Goal: Task Accomplishment & Management: Complete application form

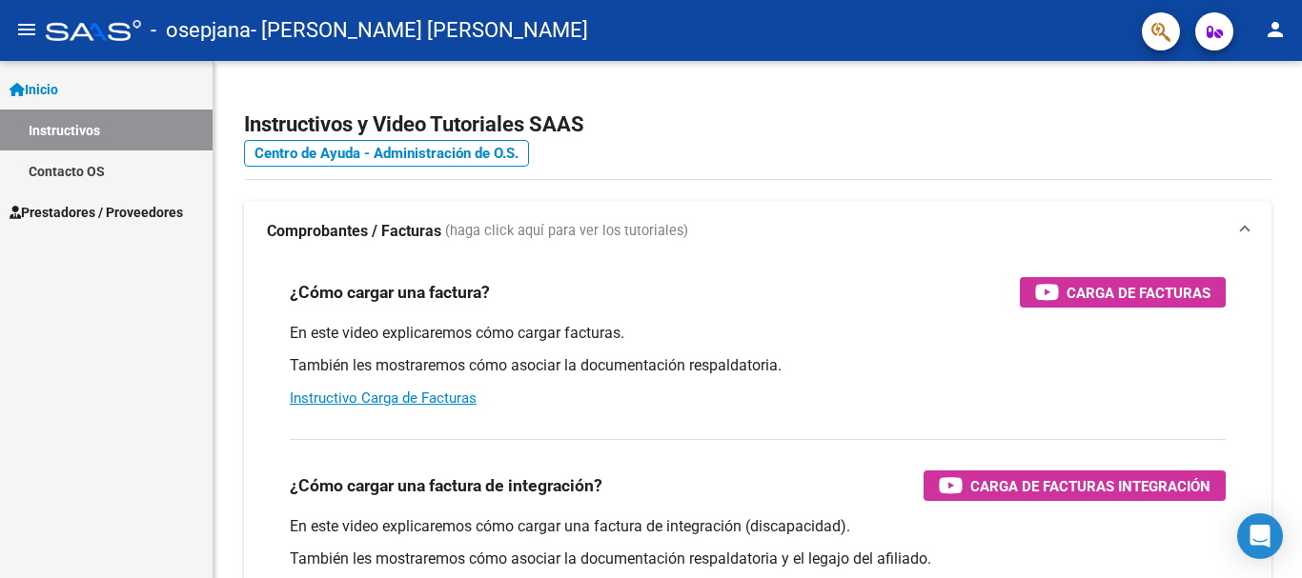
click at [50, 86] on span "Inicio" at bounding box center [34, 89] width 49 height 21
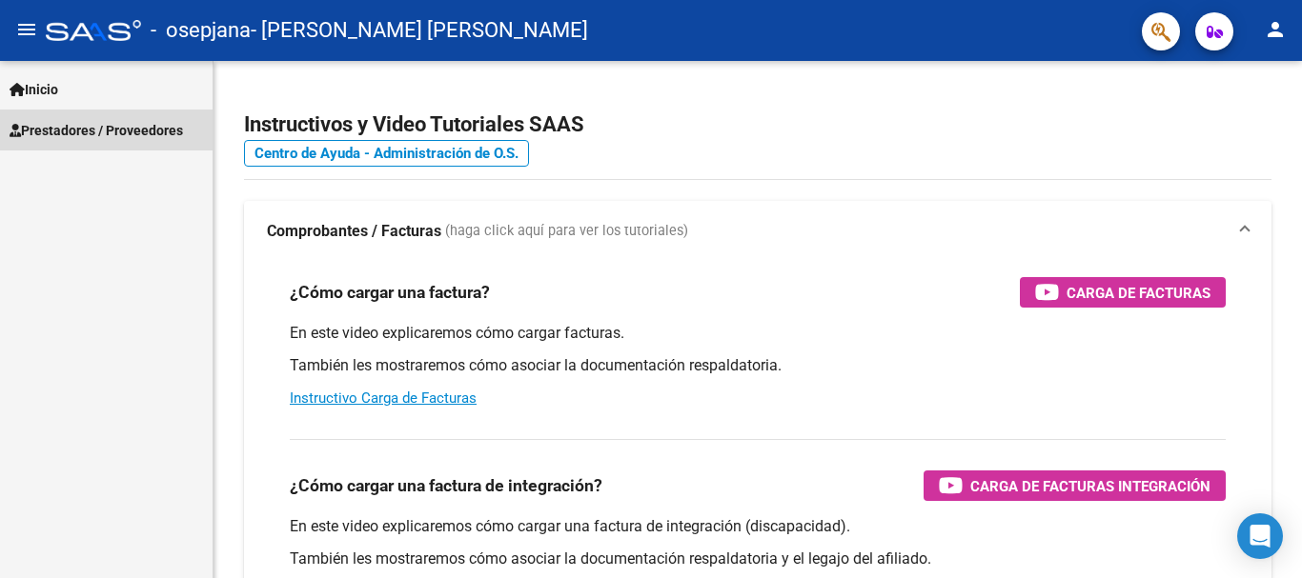
click at [69, 130] on span "Prestadores / Proveedores" at bounding box center [96, 130] width 173 height 21
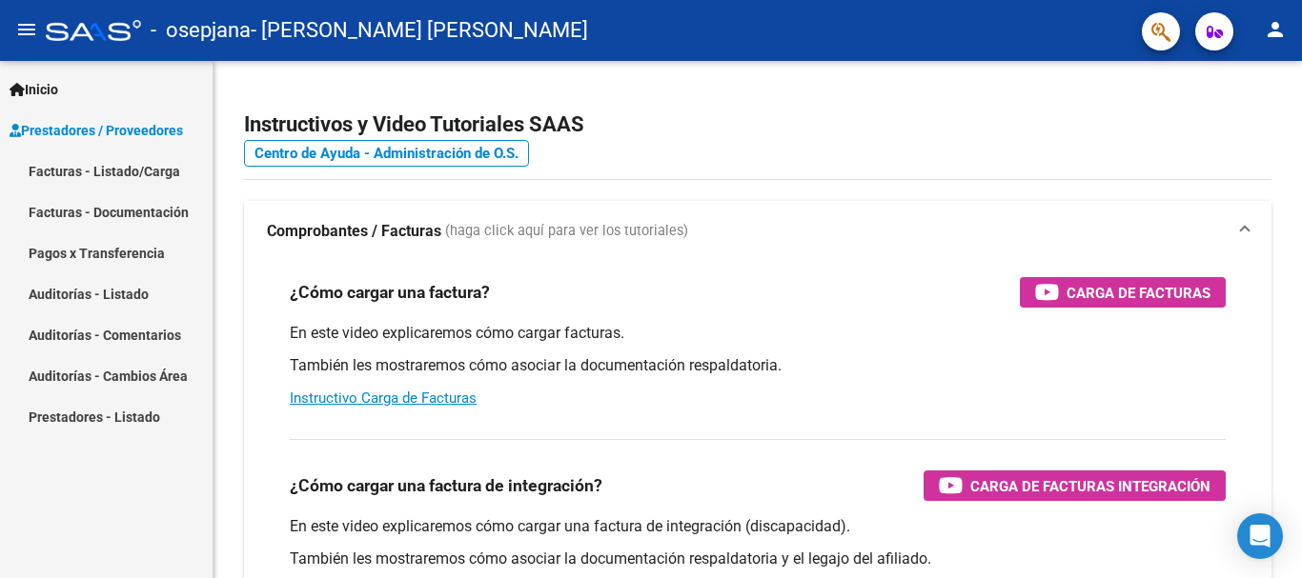
click at [83, 174] on link "Facturas - Listado/Carga" at bounding box center [106, 171] width 212 height 41
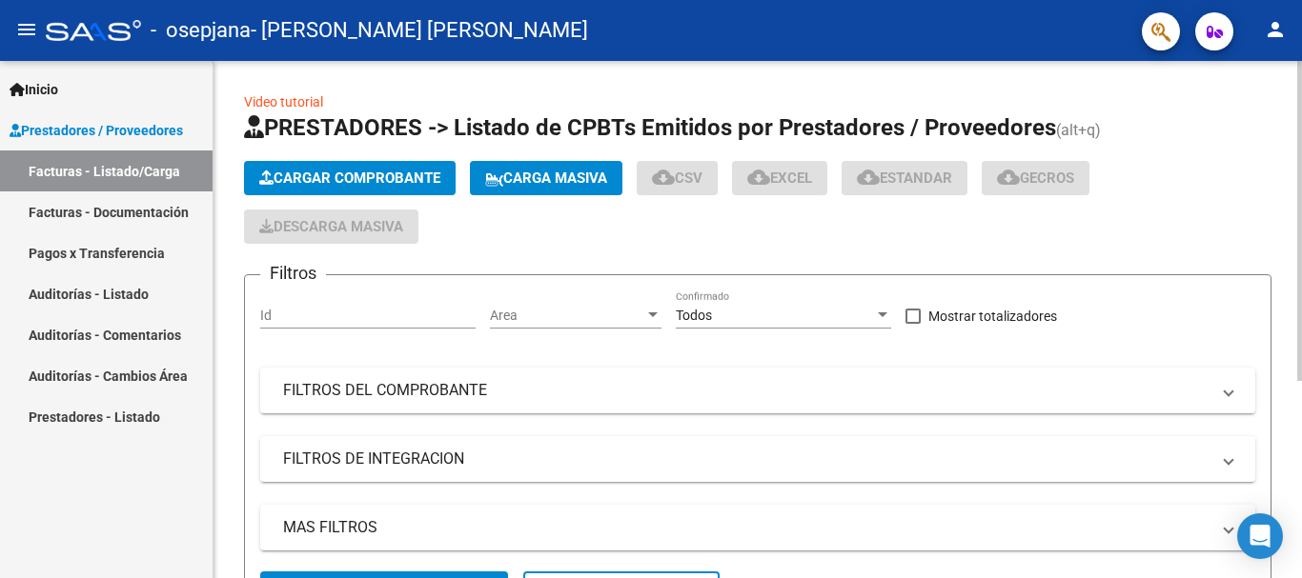
click at [349, 177] on span "Cargar Comprobante" at bounding box center [349, 178] width 181 height 17
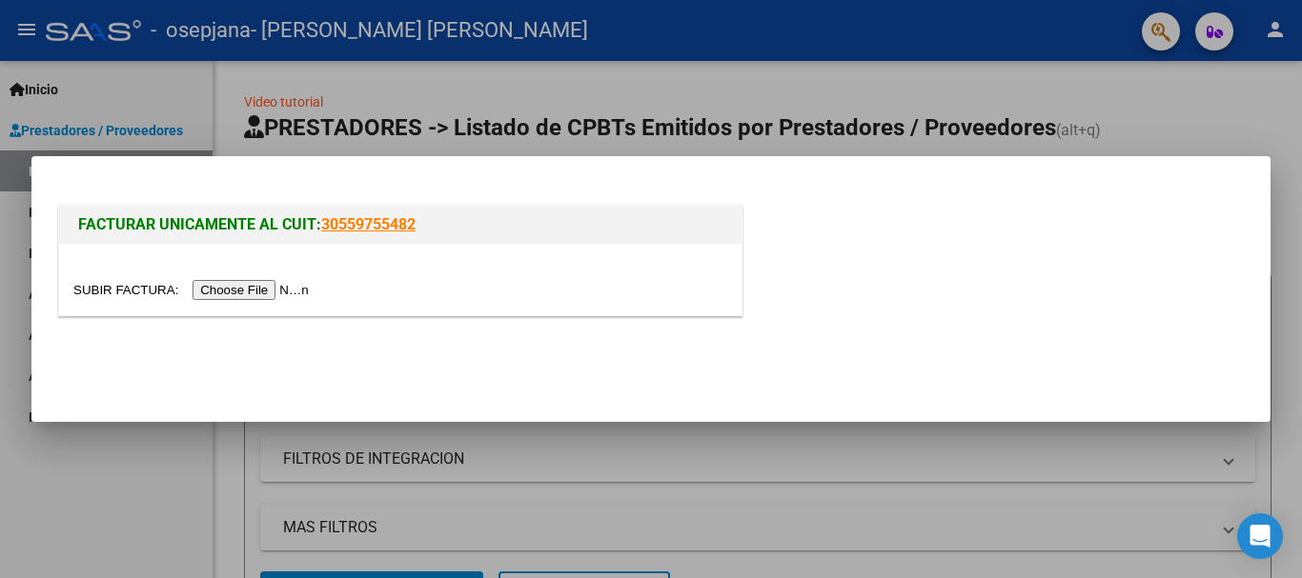
click at [246, 291] on input "file" at bounding box center [193, 290] width 241 height 20
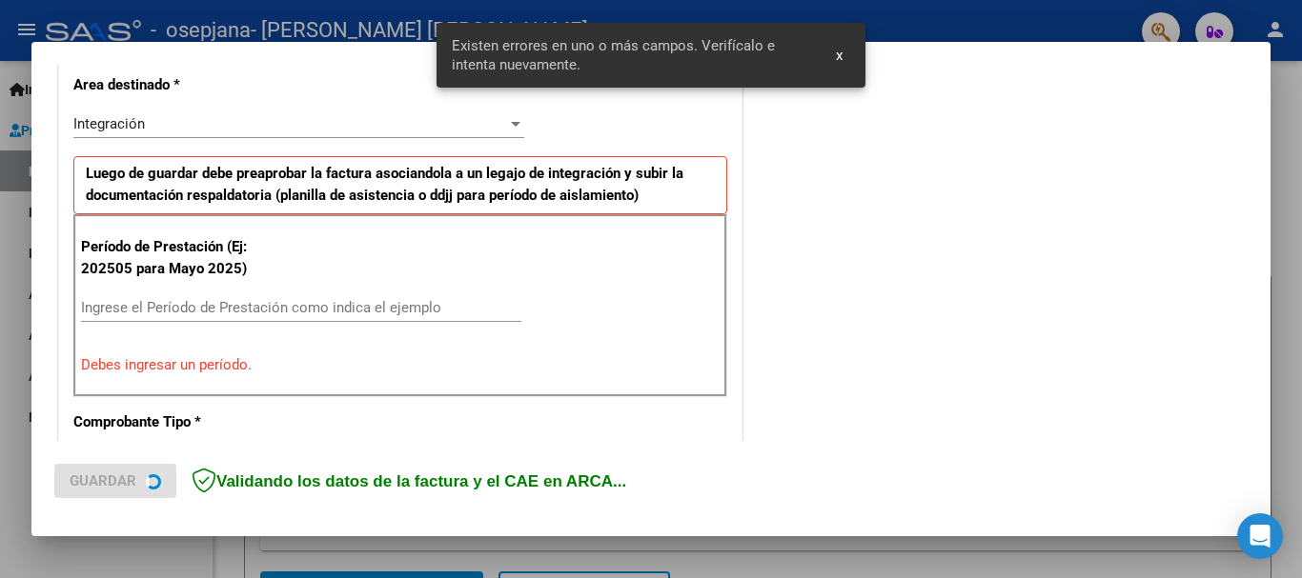
scroll to position [475, 0]
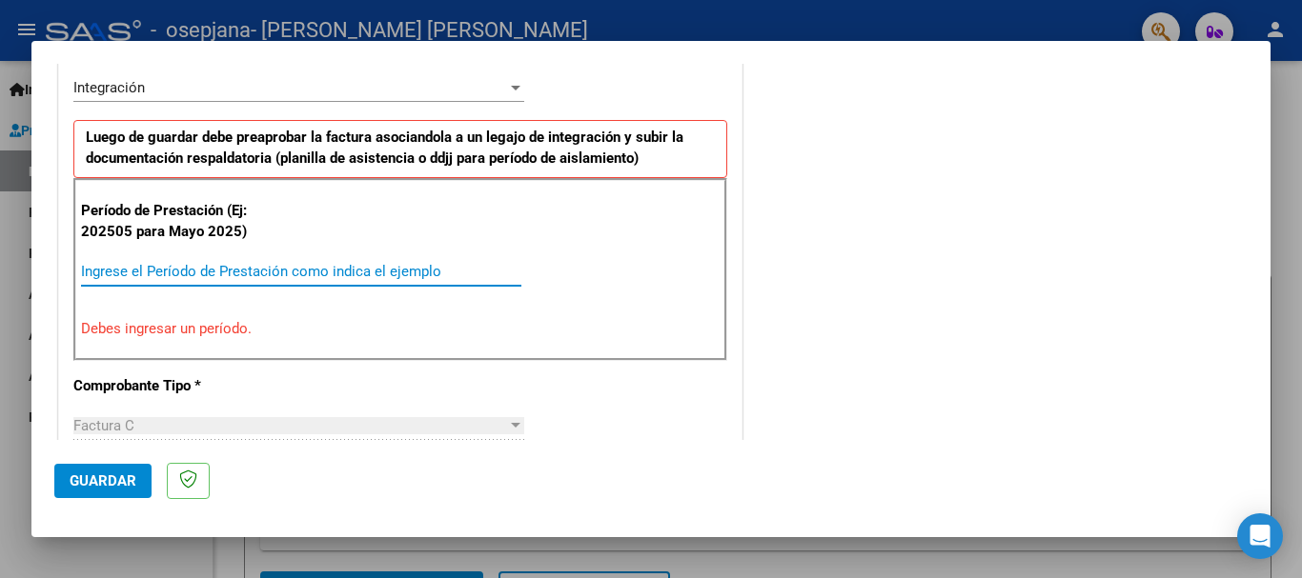
click at [110, 266] on input "Ingrese el Período de Prestación como indica el ejemplo" at bounding box center [301, 271] width 440 height 17
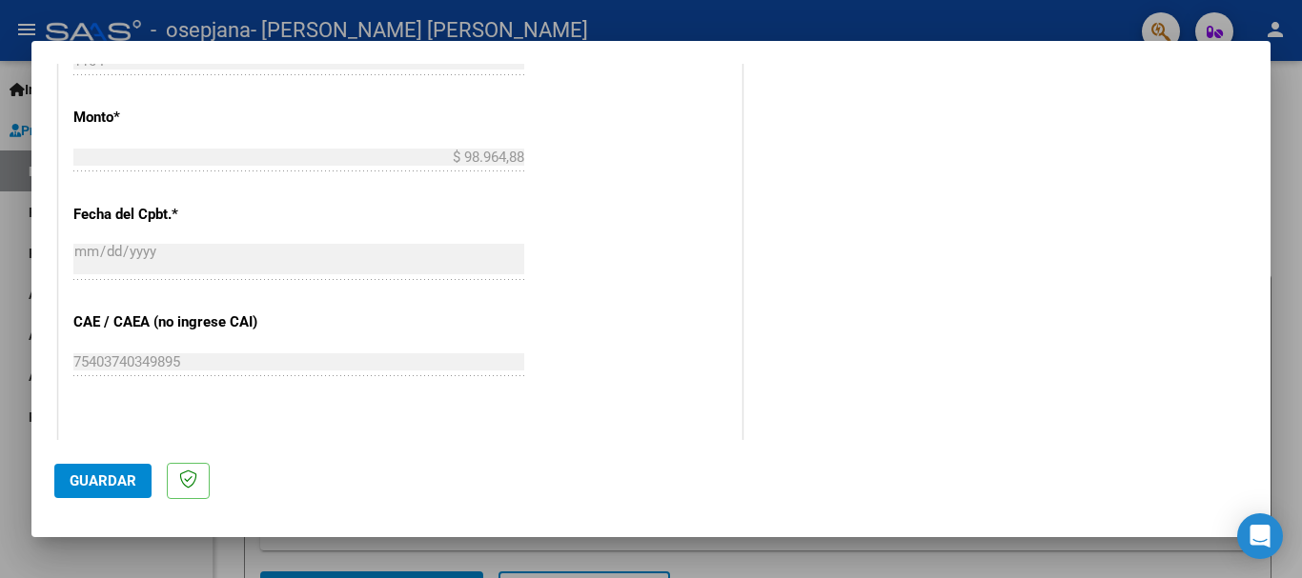
scroll to position [1111, 0]
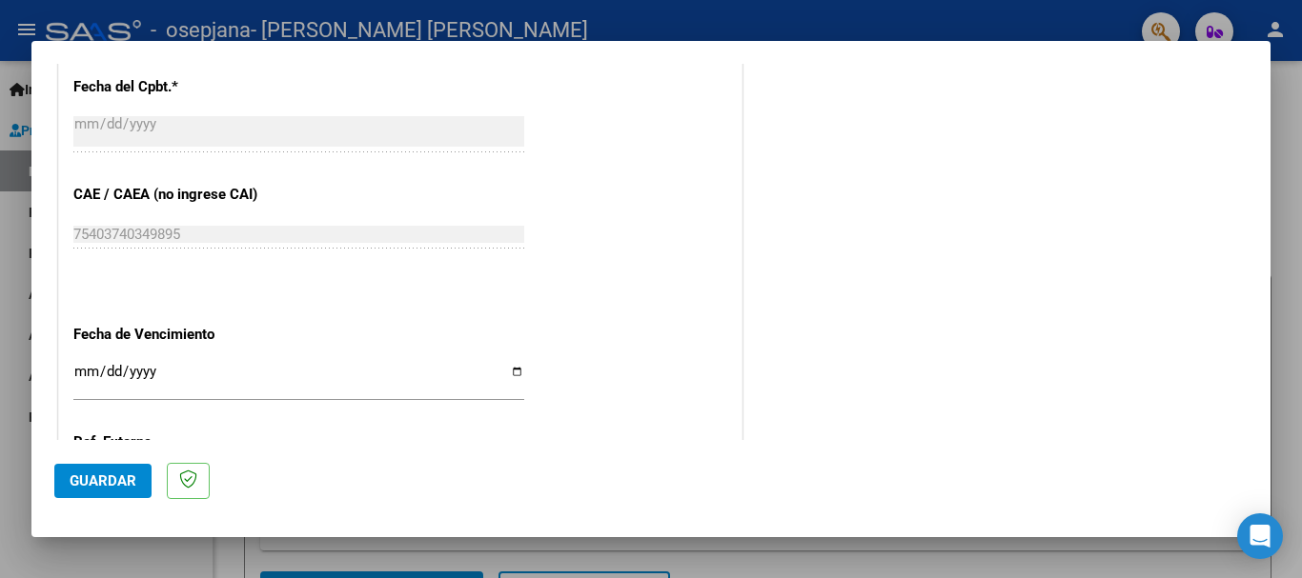
type input "202508"
click at [86, 372] on input "Ingresar la fecha" at bounding box center [298, 379] width 451 height 30
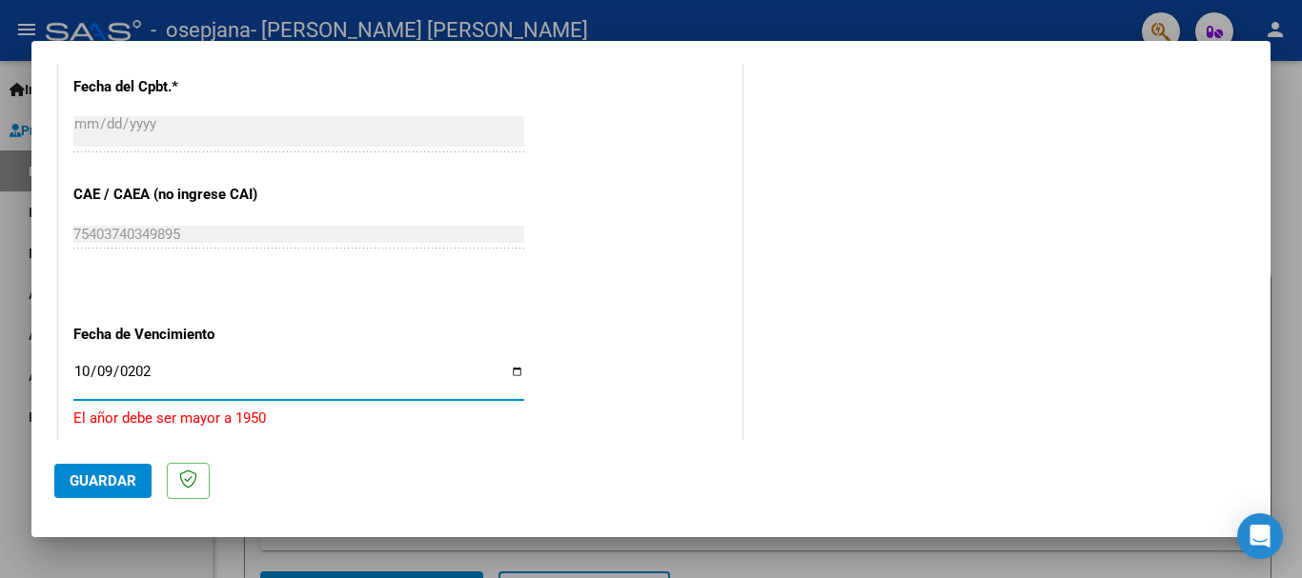
type input "[DATE]"
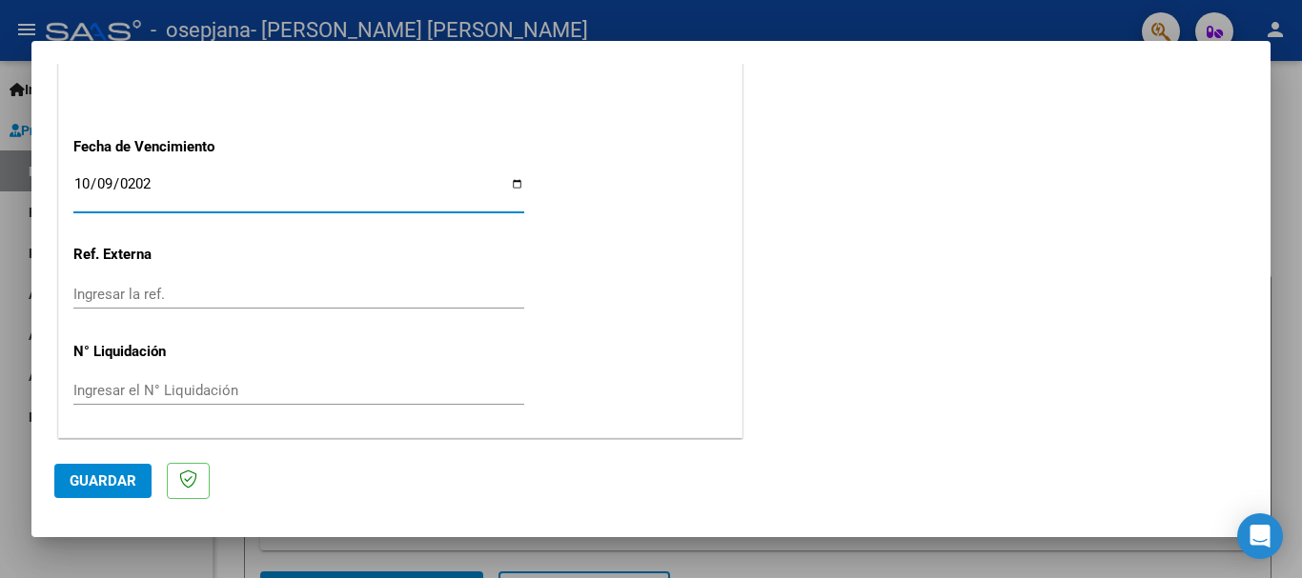
scroll to position [1301, 0]
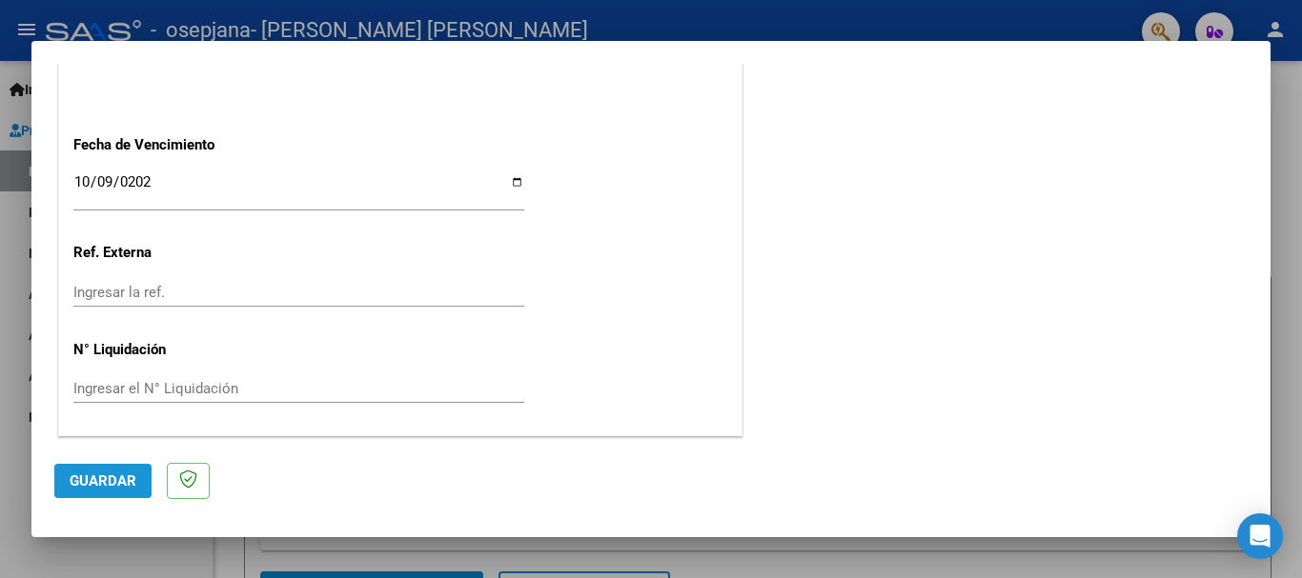
click at [115, 477] on span "Guardar" at bounding box center [103, 481] width 67 height 17
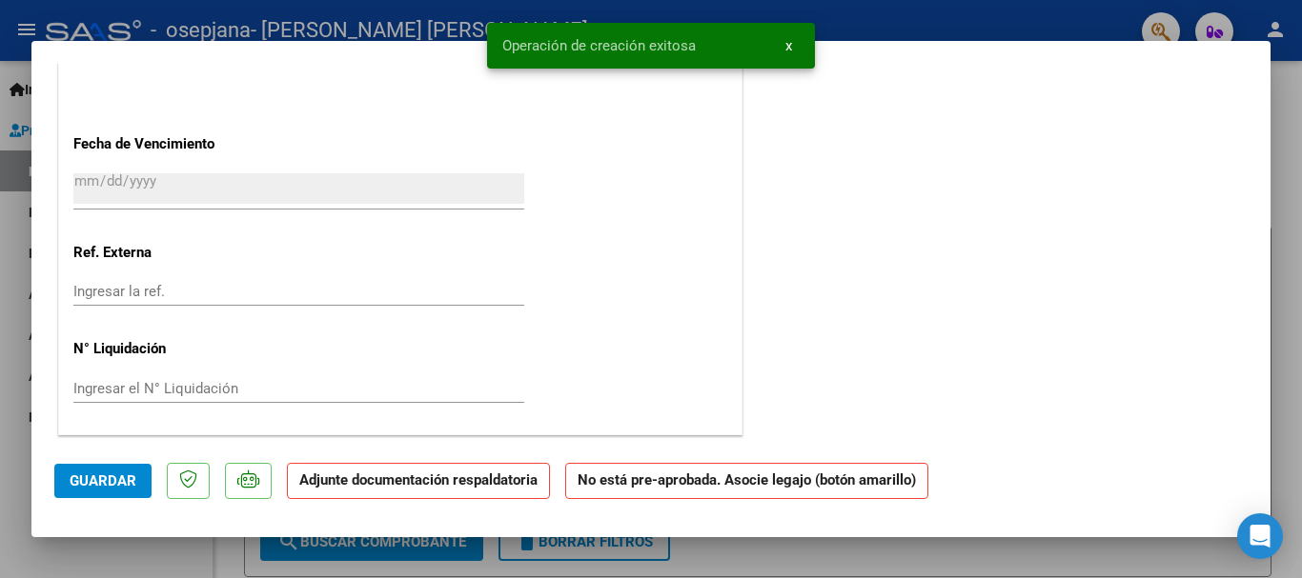
scroll to position [0, 0]
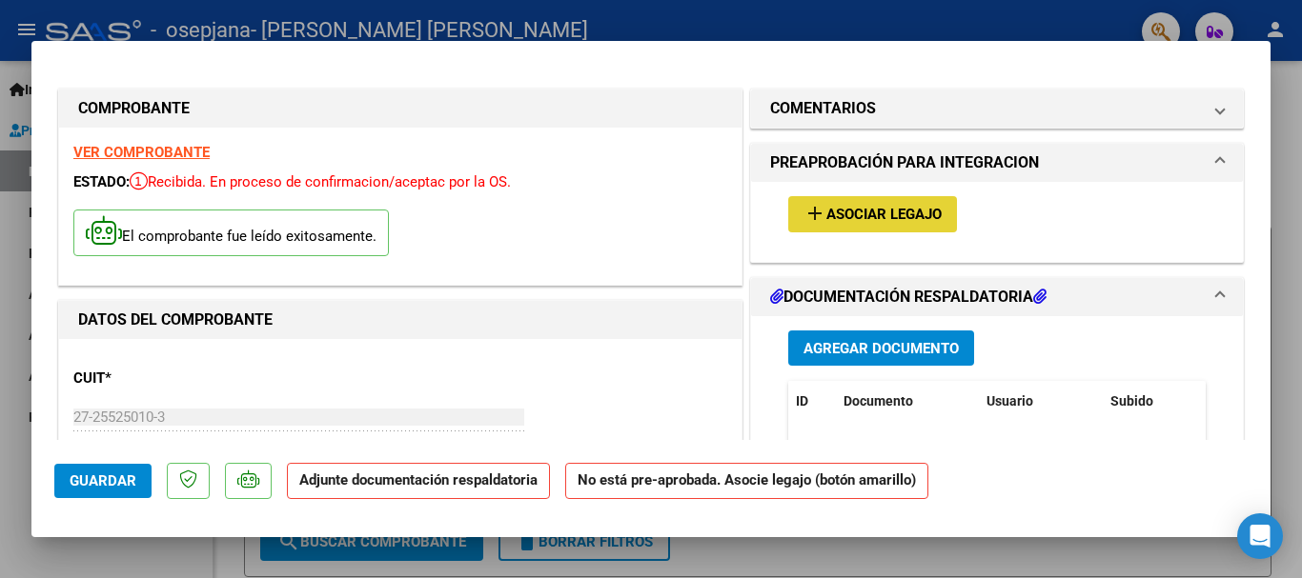
click at [826, 212] on span "Asociar Legajo" at bounding box center [883, 215] width 115 height 17
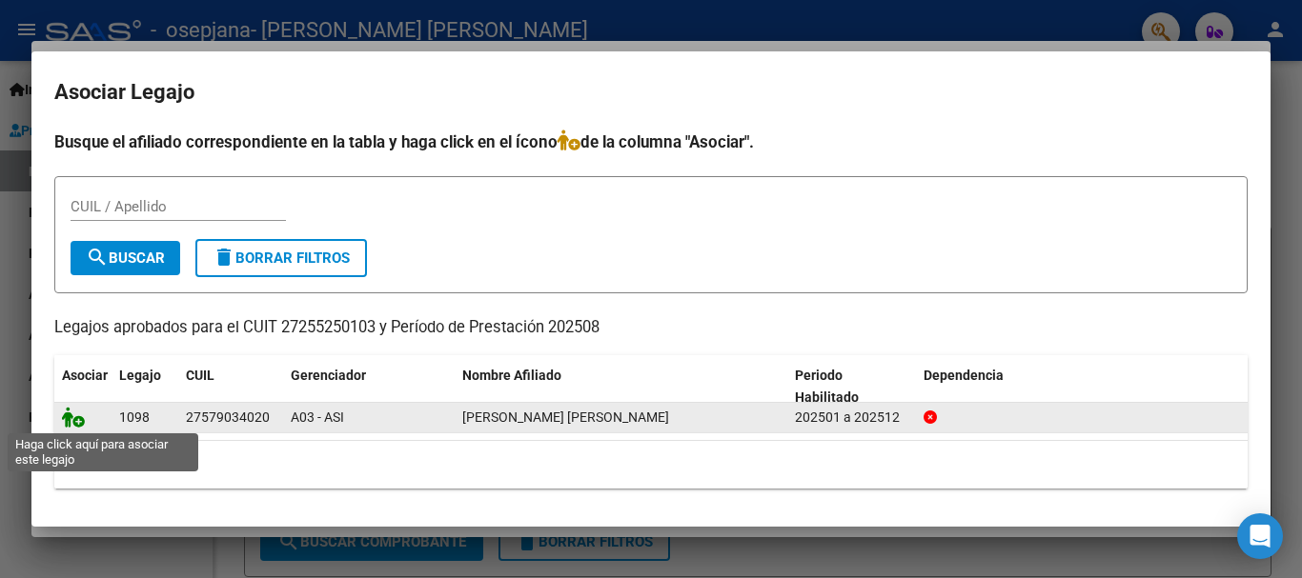
click at [78, 423] on icon at bounding box center [73, 417] width 23 height 21
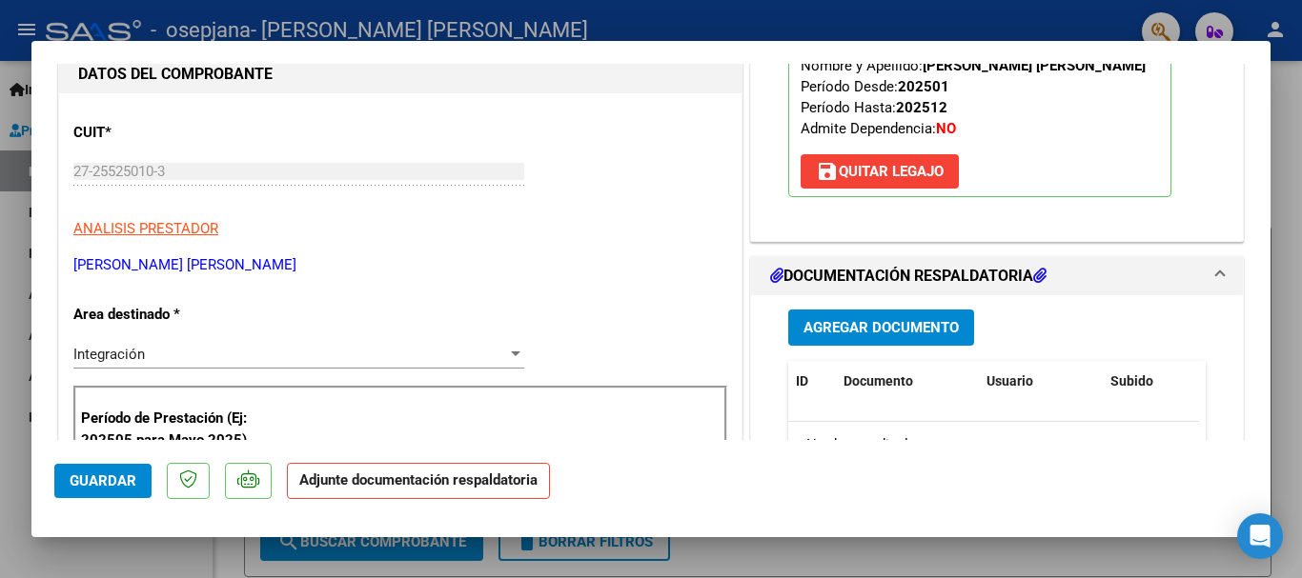
scroll to position [254, 0]
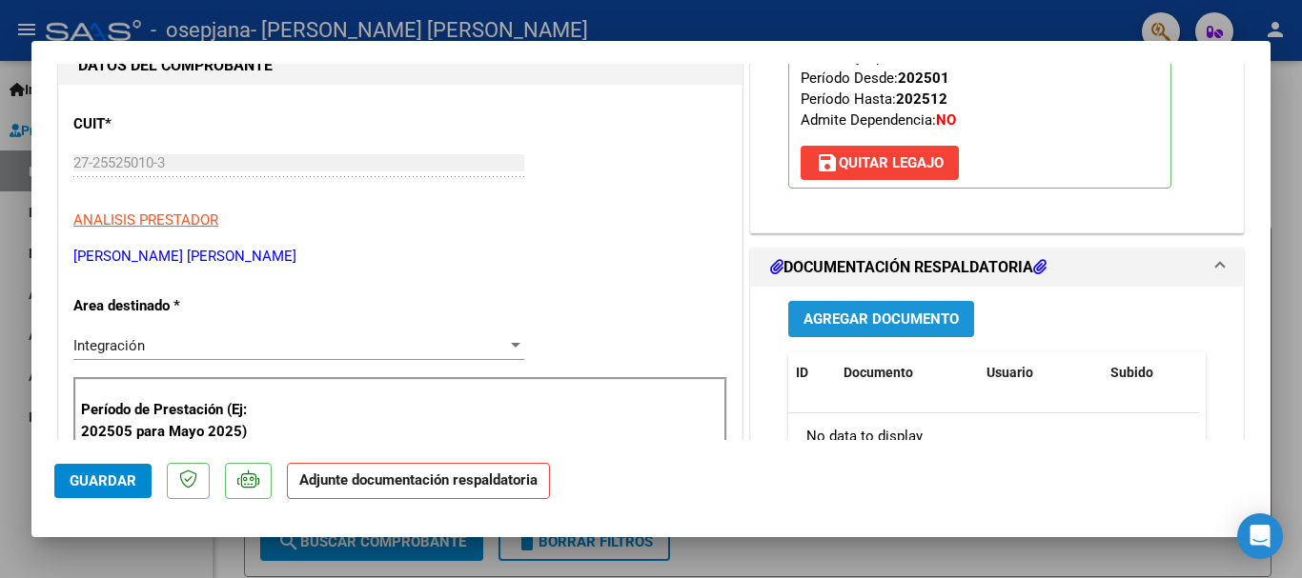
click at [893, 324] on span "Agregar Documento" at bounding box center [880, 320] width 155 height 17
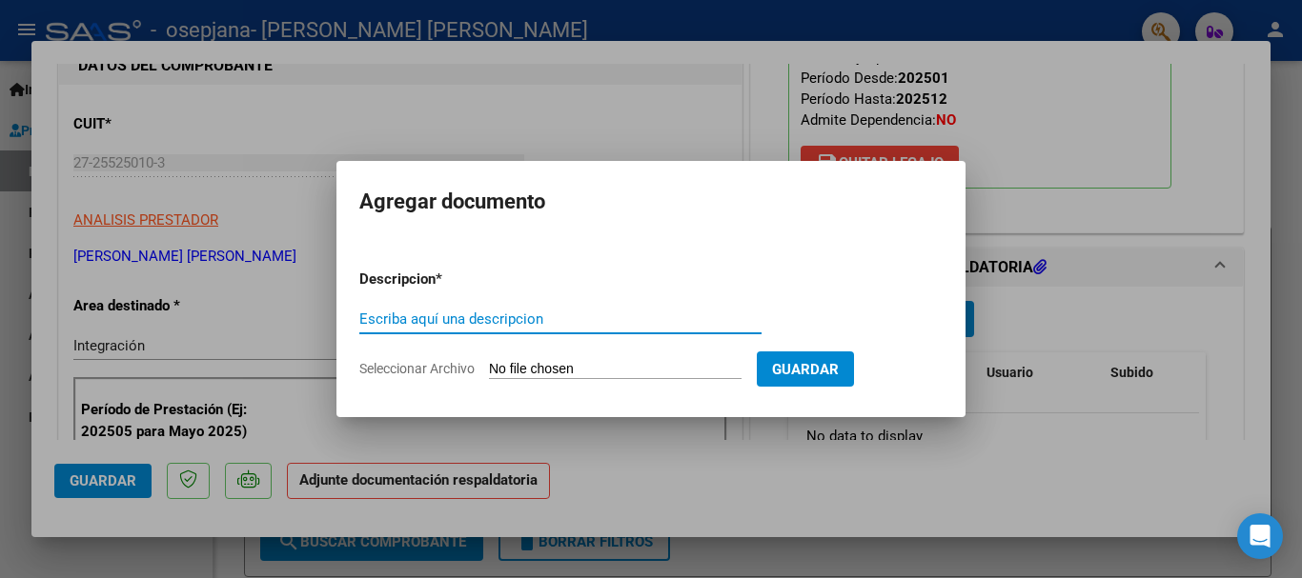
click at [378, 313] on input "Escriba aquí una descripcion" at bounding box center [560, 319] width 402 height 17
type input "Asistencia [PERSON_NAME] [PERSON_NAME]"
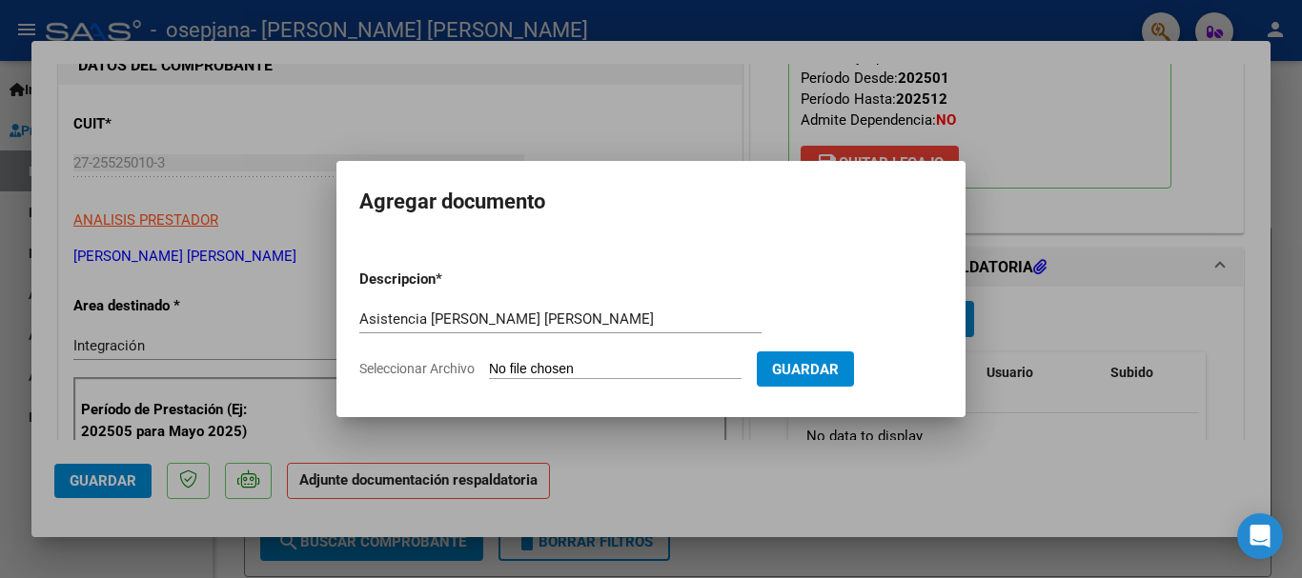
click at [505, 366] on input "Seleccionar Archivo" at bounding box center [615, 370] width 252 height 18
type input "C:\fakepath\Asistencia [PERSON_NAME] [PERSON_NAME].pdf"
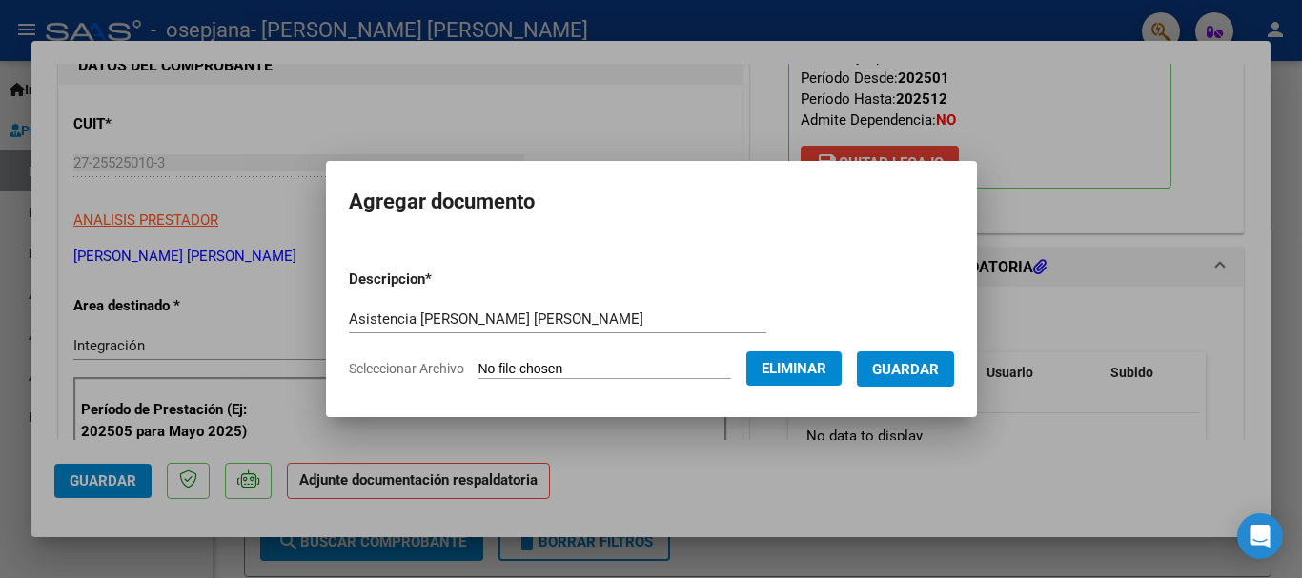
click at [933, 370] on span "Guardar" at bounding box center [905, 369] width 67 height 17
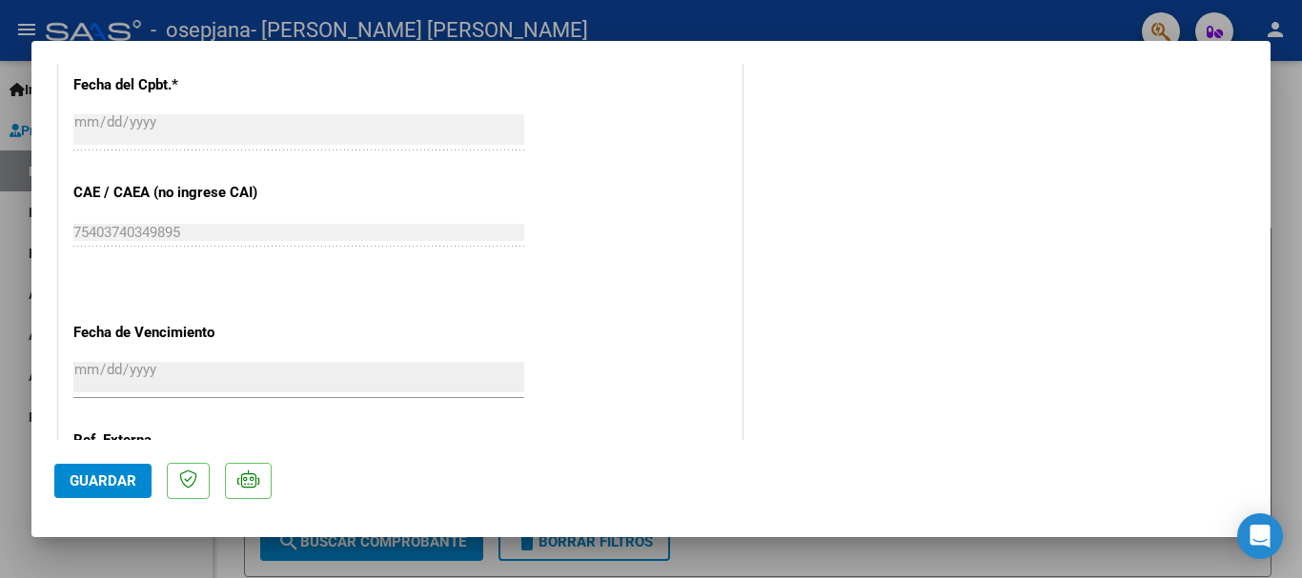
scroll to position [1143, 0]
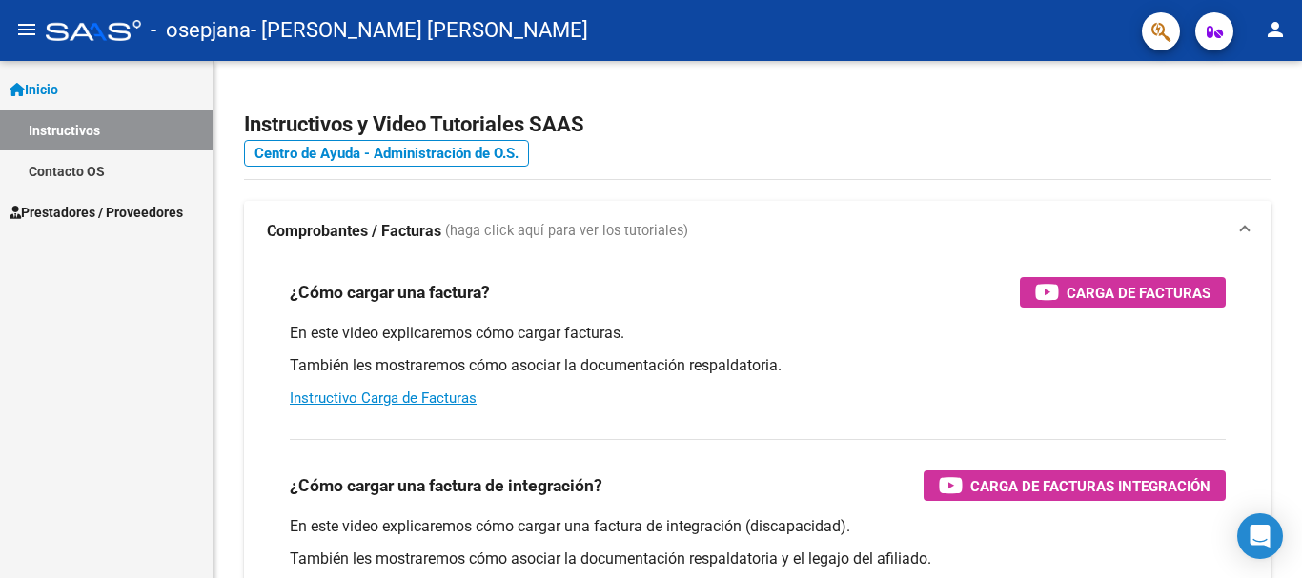
click at [74, 119] on link "Instructivos" at bounding box center [106, 130] width 212 height 41
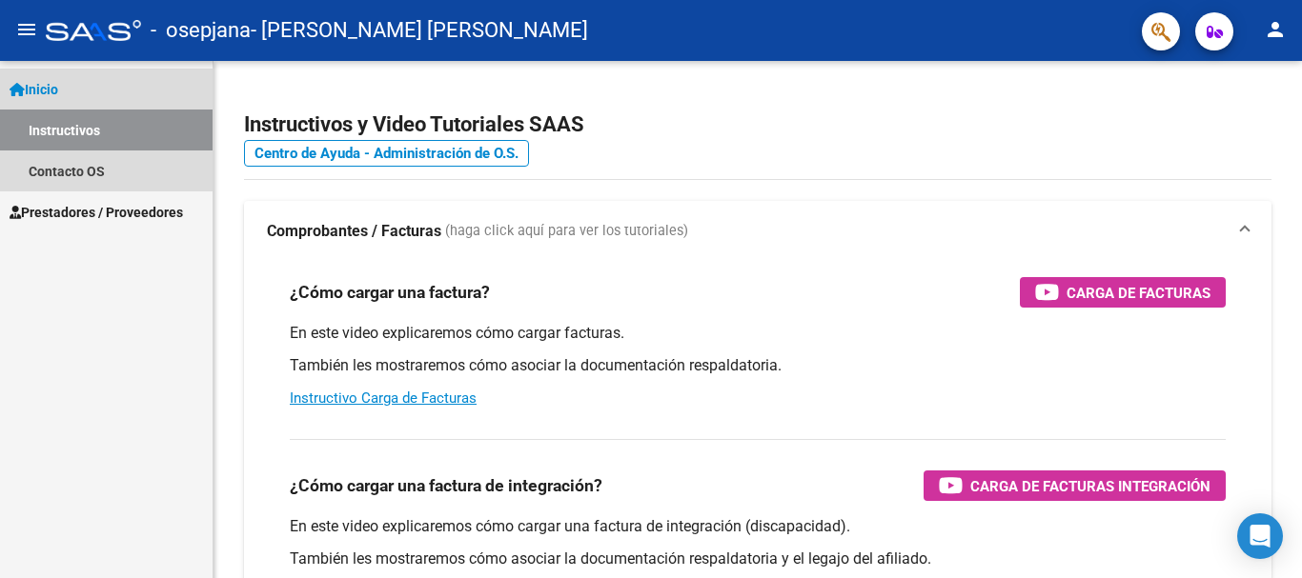
click at [113, 80] on link "Inicio" at bounding box center [106, 89] width 212 height 41
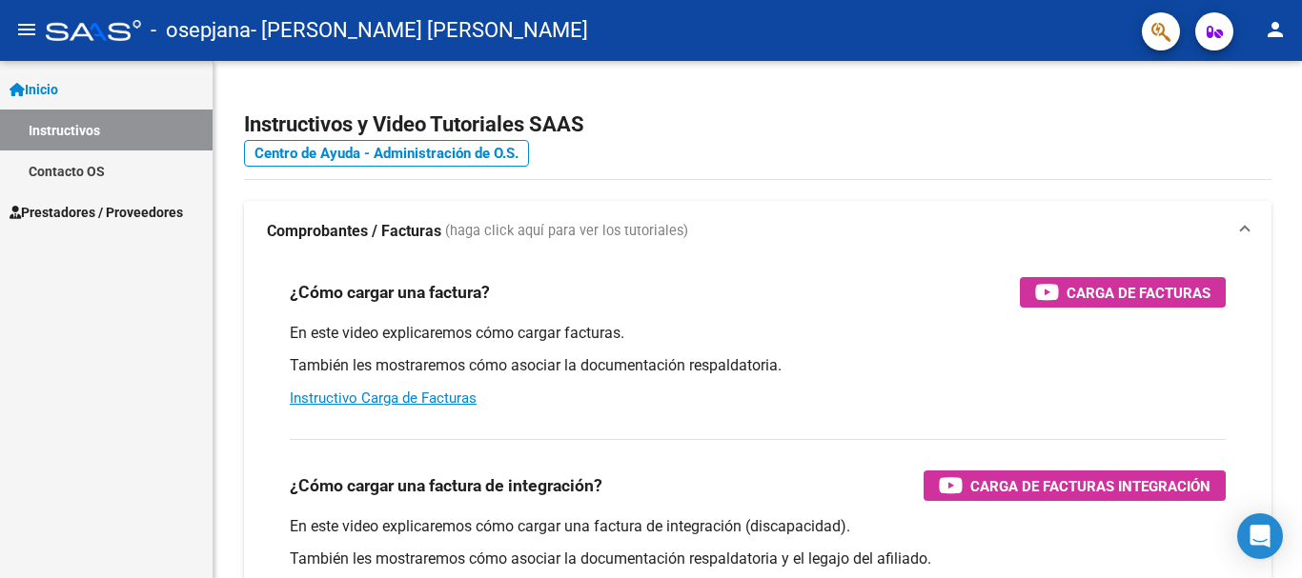
click at [58, 83] on span "Inicio" at bounding box center [34, 89] width 49 height 21
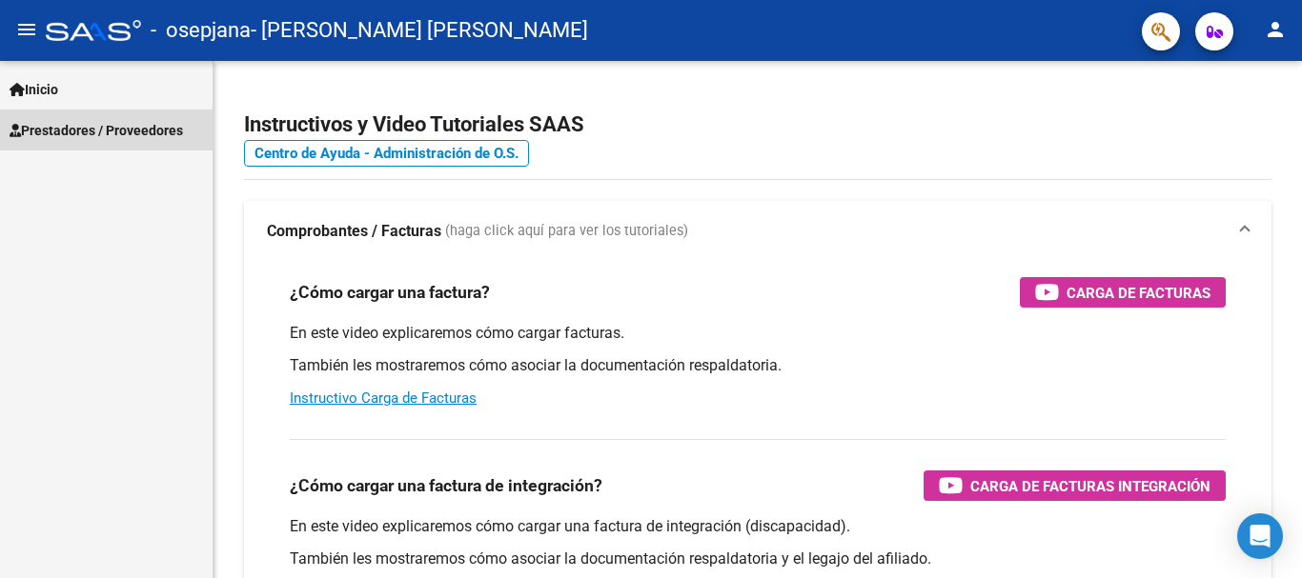
click at [74, 124] on span "Prestadores / Proveedores" at bounding box center [96, 130] width 173 height 21
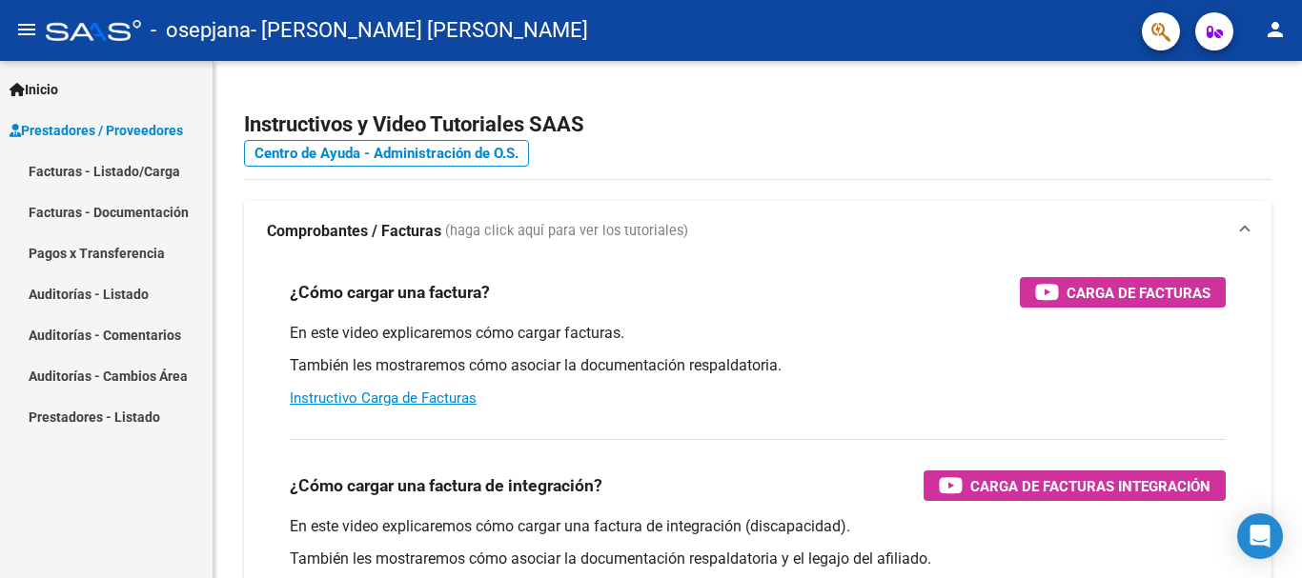
click at [118, 168] on link "Facturas - Listado/Carga" at bounding box center [106, 171] width 212 height 41
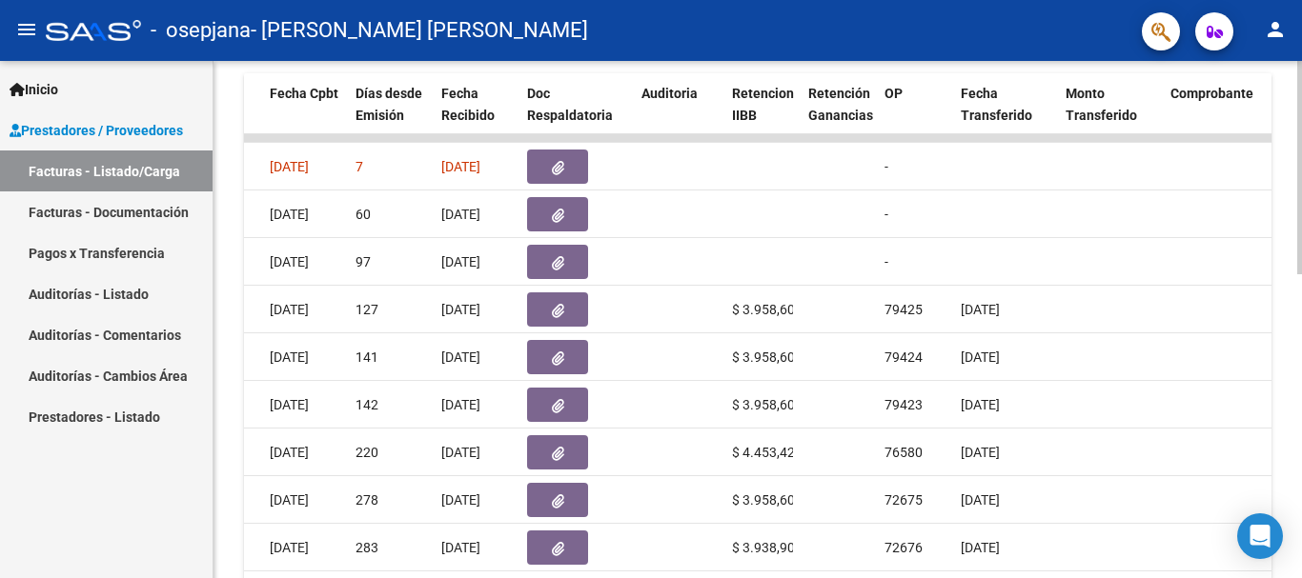
scroll to position [485, 0]
